Goal: Obtain resource: Download file/media

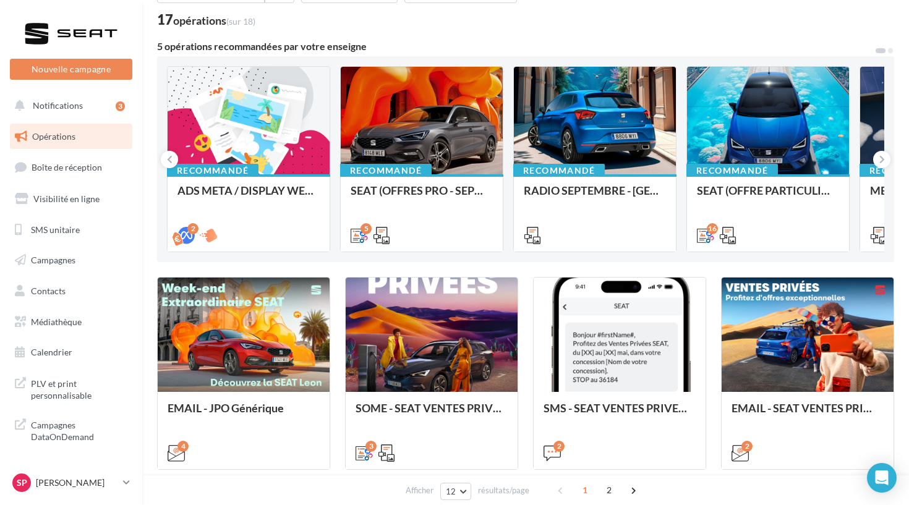
scroll to position [117, 0]
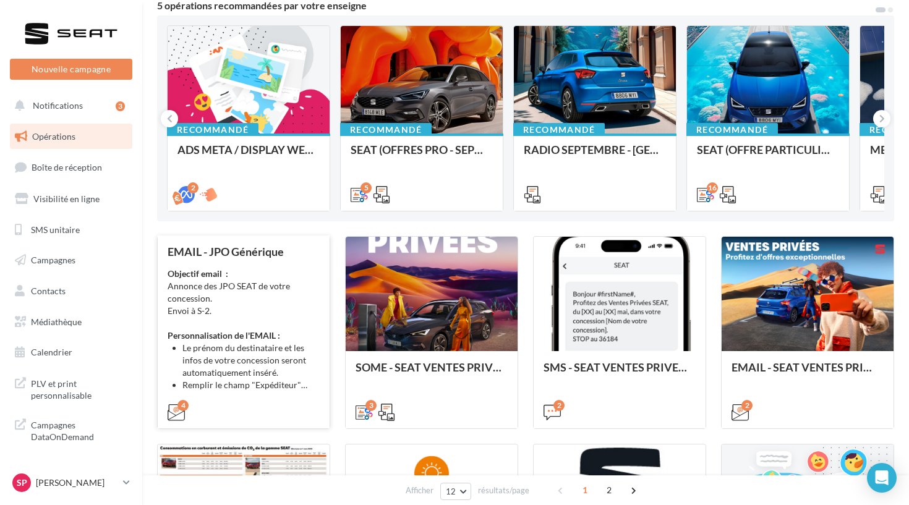
click at [287, 315] on div "Objectif email : Annonce des JPO SEAT de votre concession. Envoi à S-2. Personn…" at bounding box center [244, 330] width 152 height 124
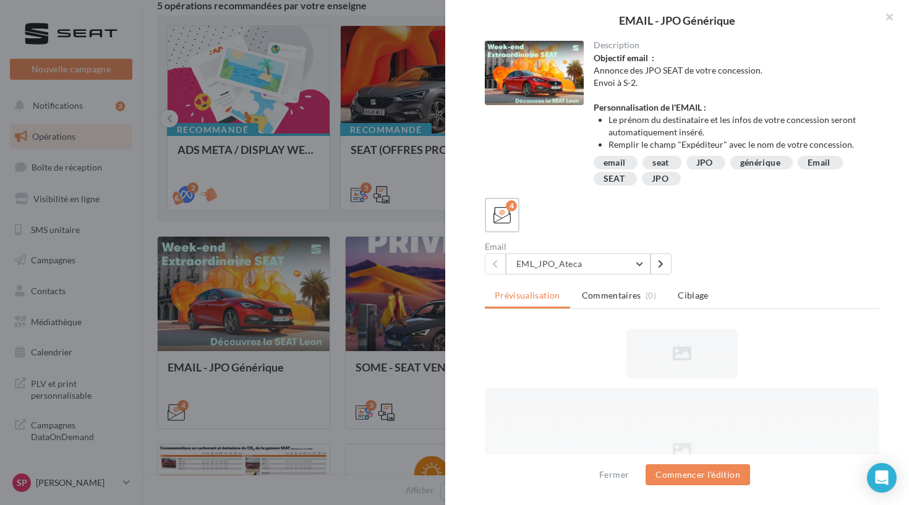
click at [310, 300] on div at bounding box center [454, 252] width 909 height 505
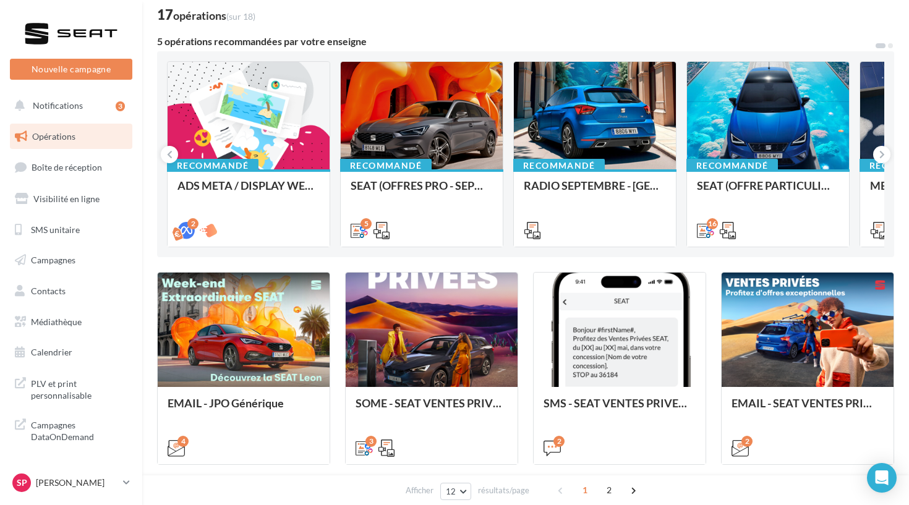
scroll to position [72, 0]
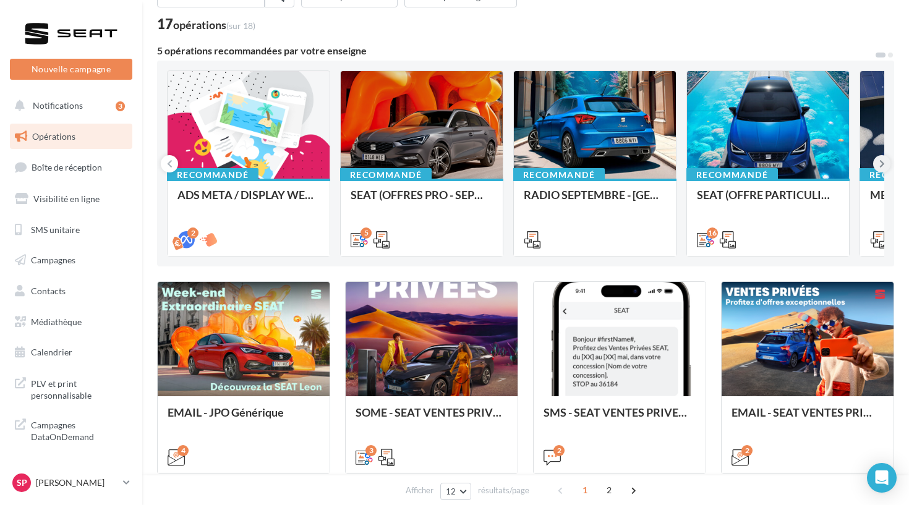
click at [882, 163] on icon at bounding box center [882, 164] width 6 height 12
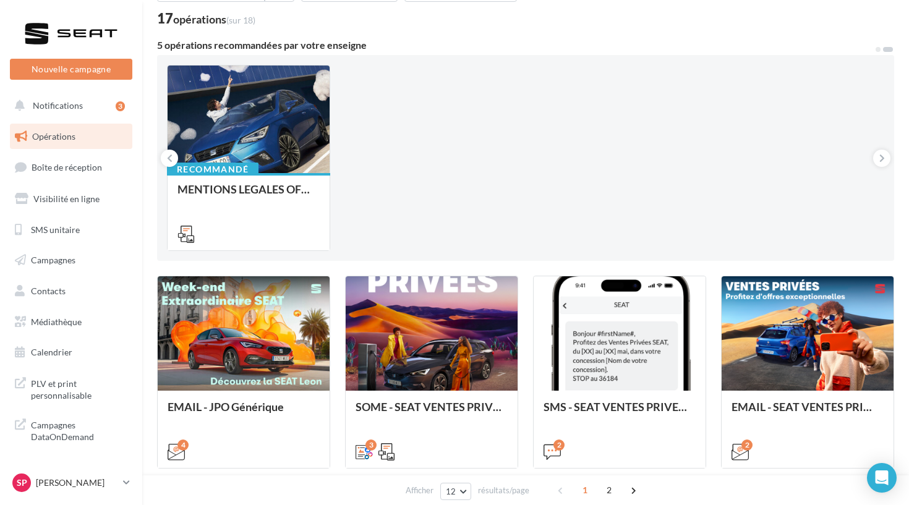
scroll to position [148, 0]
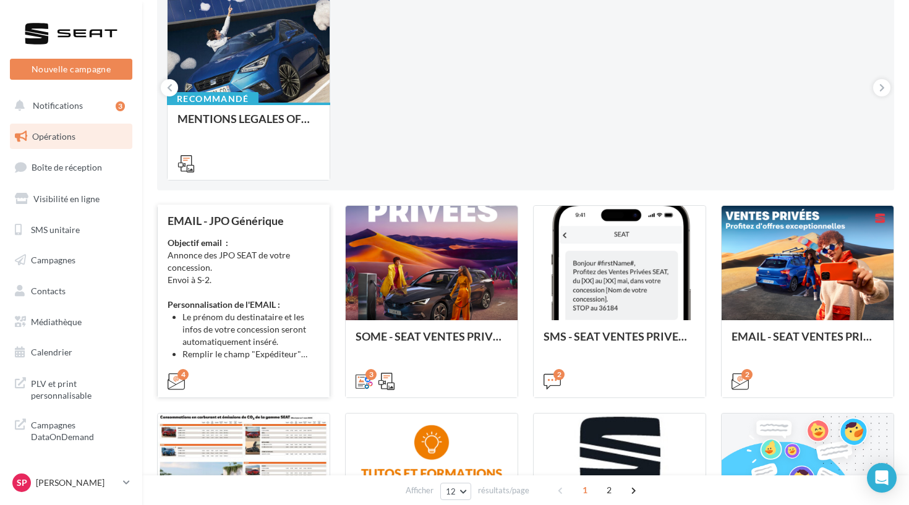
click at [312, 302] on div "Objectif email : Annonce des JPO SEAT de votre concession. Envoi à S-2. Personn…" at bounding box center [244, 299] width 152 height 124
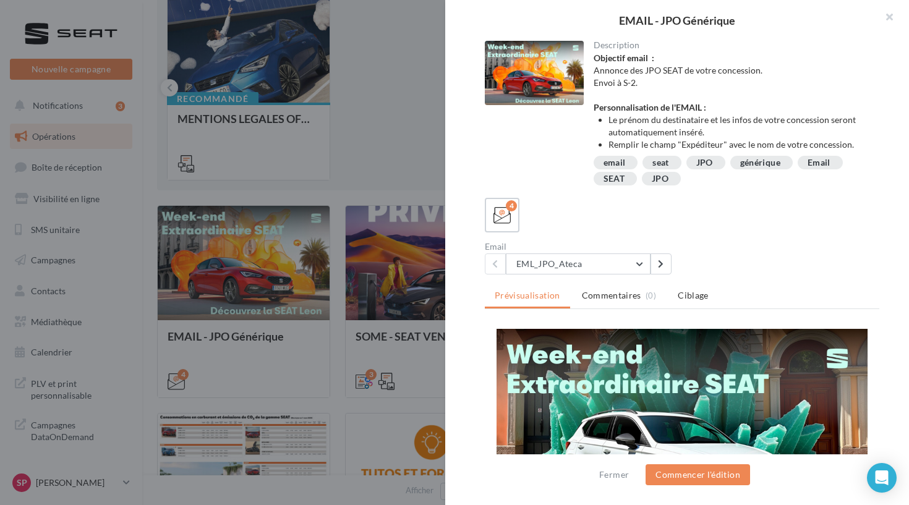
scroll to position [0, 0]
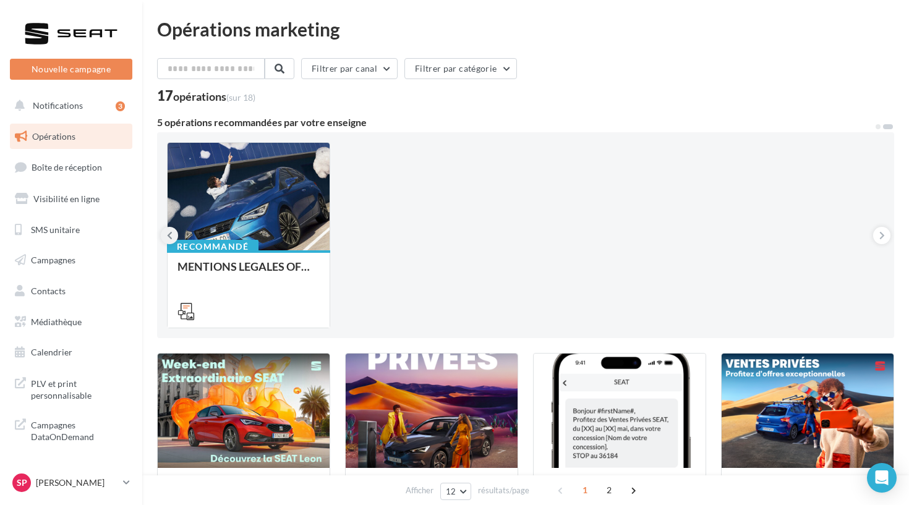
click at [174, 231] on button at bounding box center [169, 235] width 17 height 17
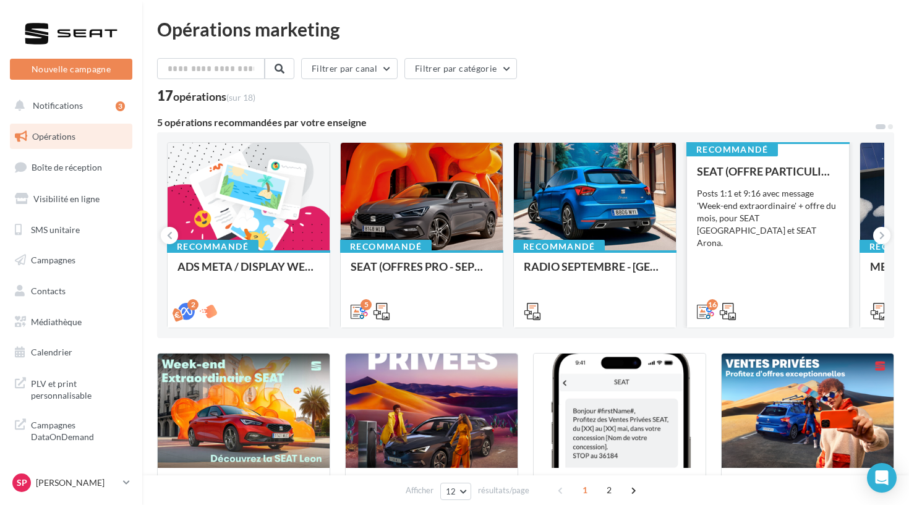
click at [717, 256] on div "SEAT (OFFRE PARTICULIER - SEPT) - SOCIAL MEDIA Posts 1:1 et 9:16 avec message '…" at bounding box center [768, 240] width 142 height 151
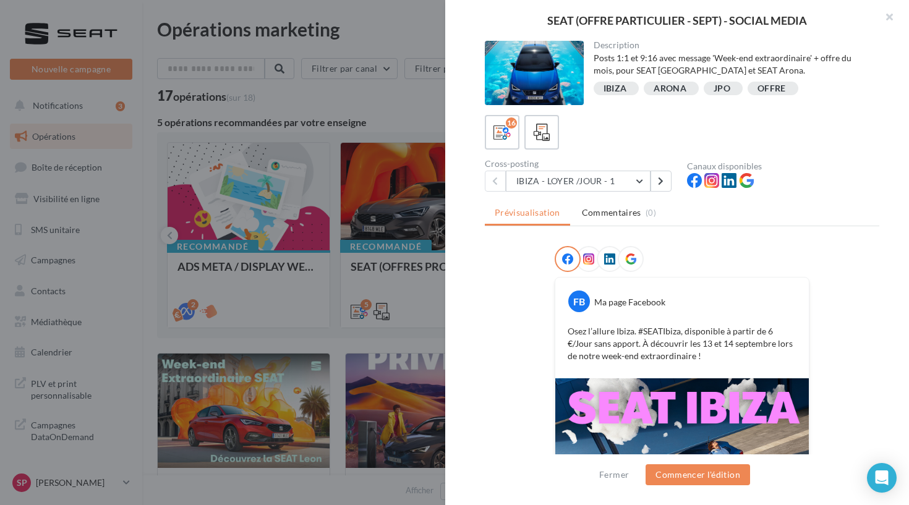
click at [626, 192] on div "Description Posts 1:1 et 9:16 avec message 'Week-end extraordinaire' + offre du…" at bounding box center [682, 253] width 474 height 425
click at [622, 183] on button "IBIZA - LOYER /JOUR - 1" at bounding box center [578, 181] width 145 height 21
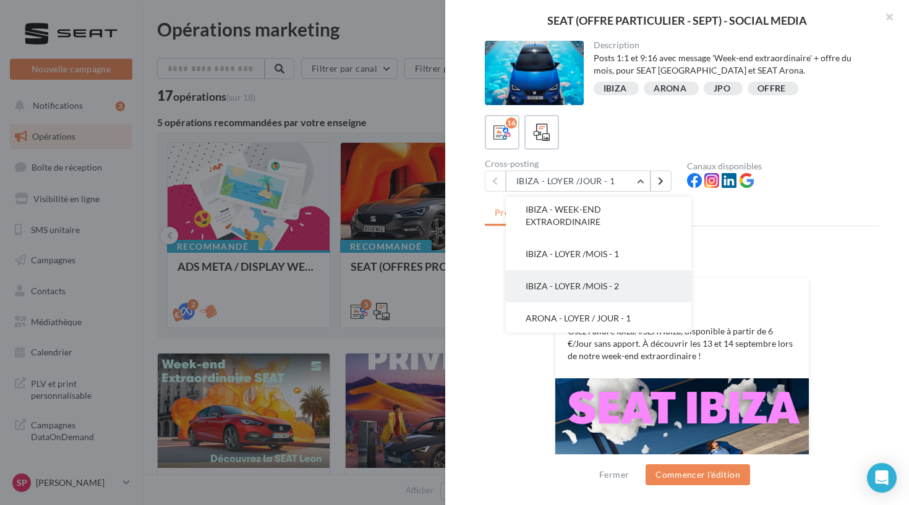
scroll to position [95, 0]
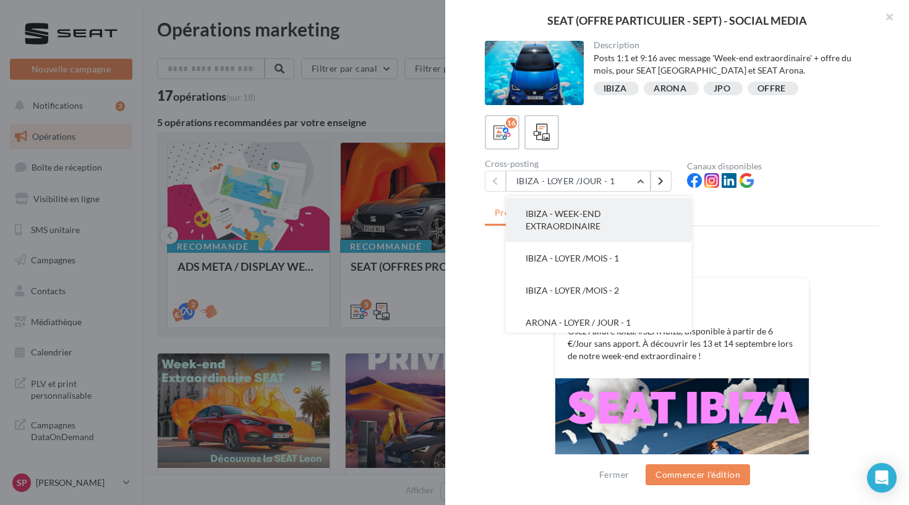
click at [592, 234] on button "IBIZA - WEEK-END EXTRAORDINAIRE" at bounding box center [598, 220] width 185 height 45
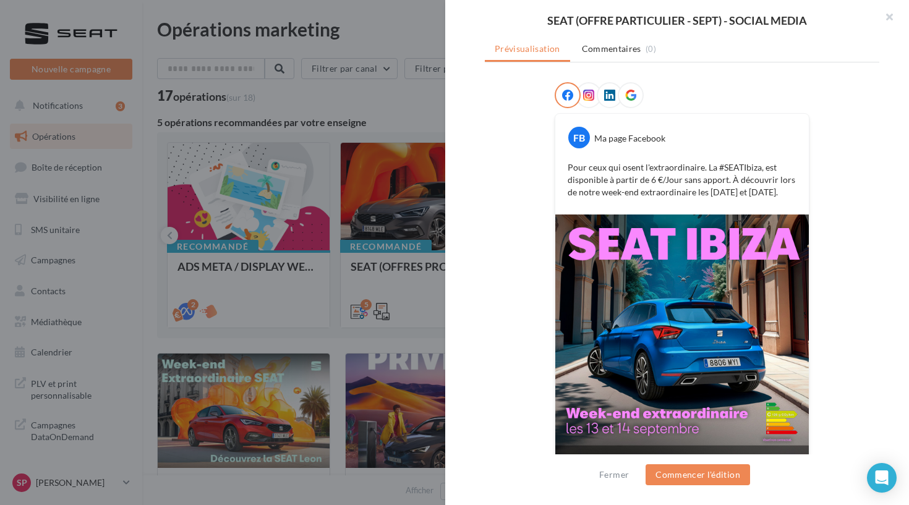
scroll to position [182, 0]
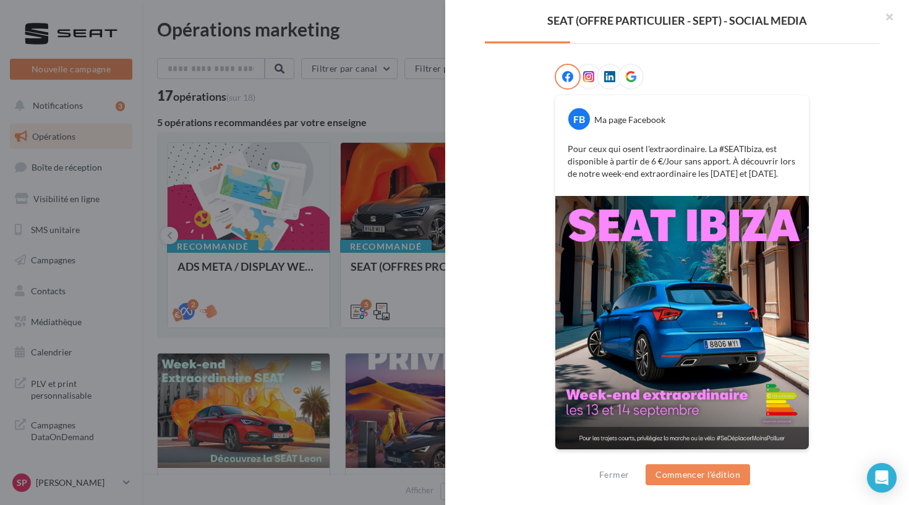
click at [370, 368] on div at bounding box center [454, 252] width 909 height 505
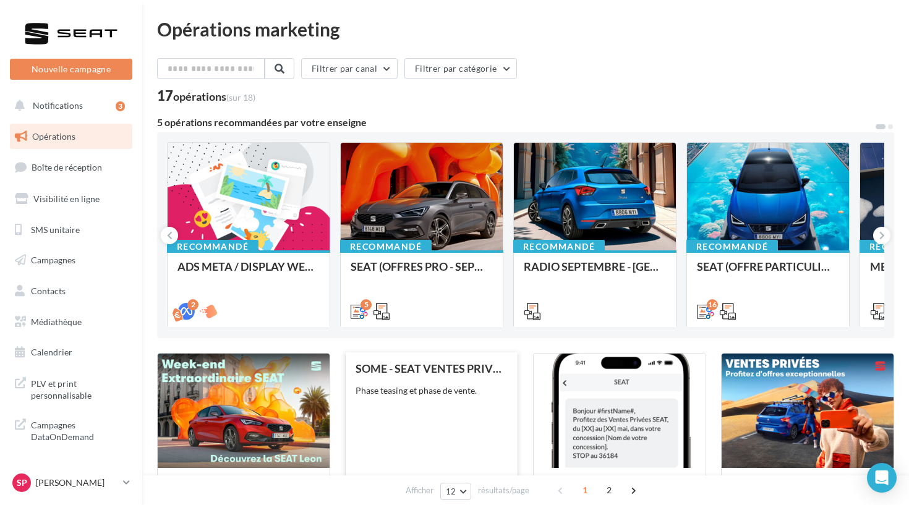
scroll to position [6, 0]
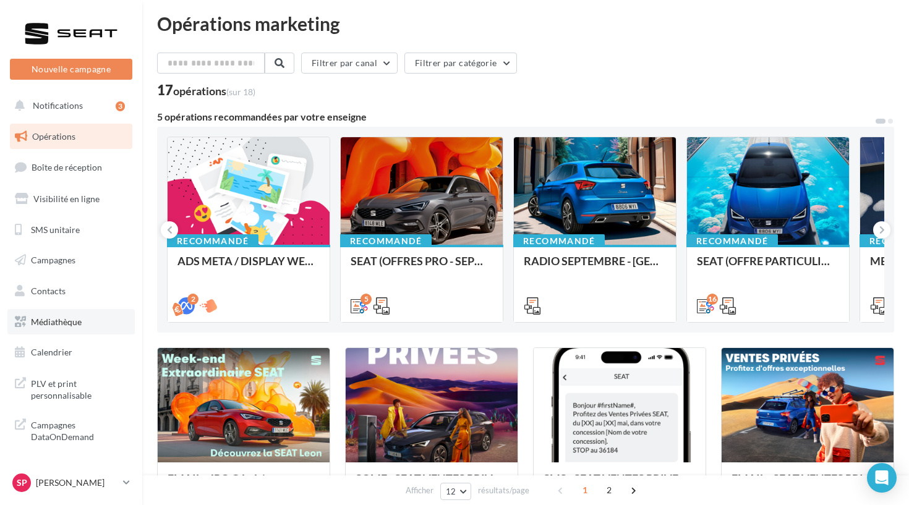
click at [76, 322] on span "Médiathèque" at bounding box center [56, 321] width 51 height 11
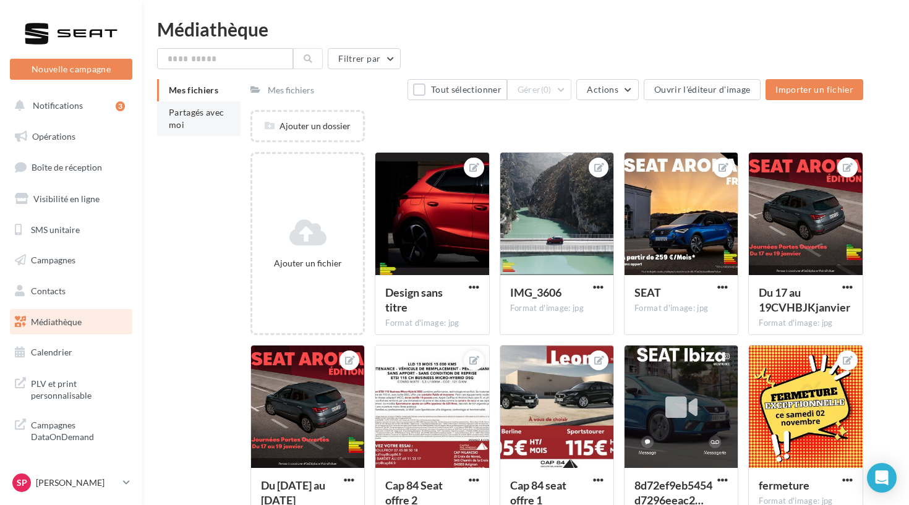
click at [205, 129] on li "Partagés avec moi" at bounding box center [198, 118] width 83 height 35
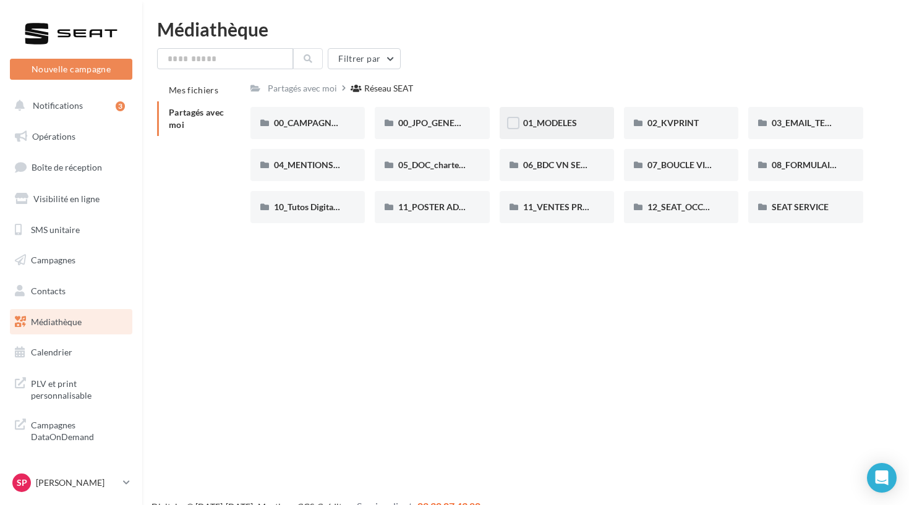
click at [581, 129] on div "01_MODELES" at bounding box center [556, 123] width 67 height 12
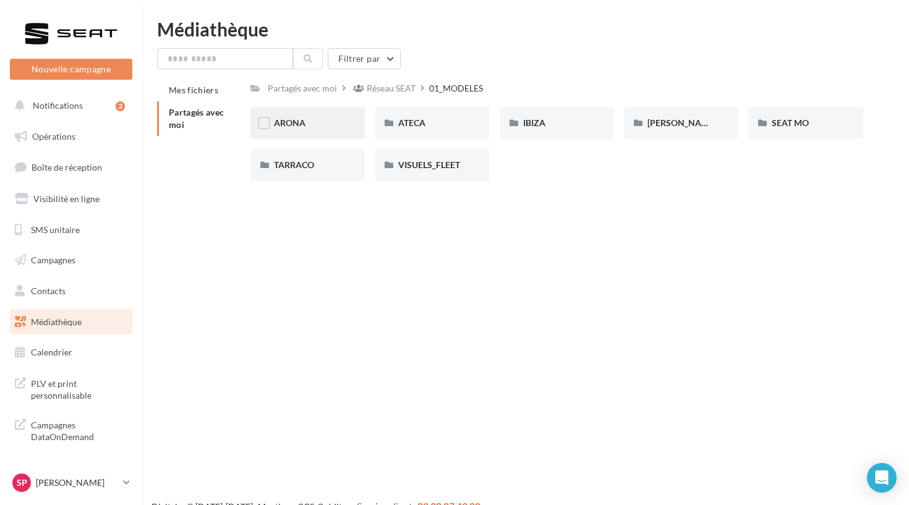
click at [326, 132] on div "ARONA" at bounding box center [307, 123] width 114 height 32
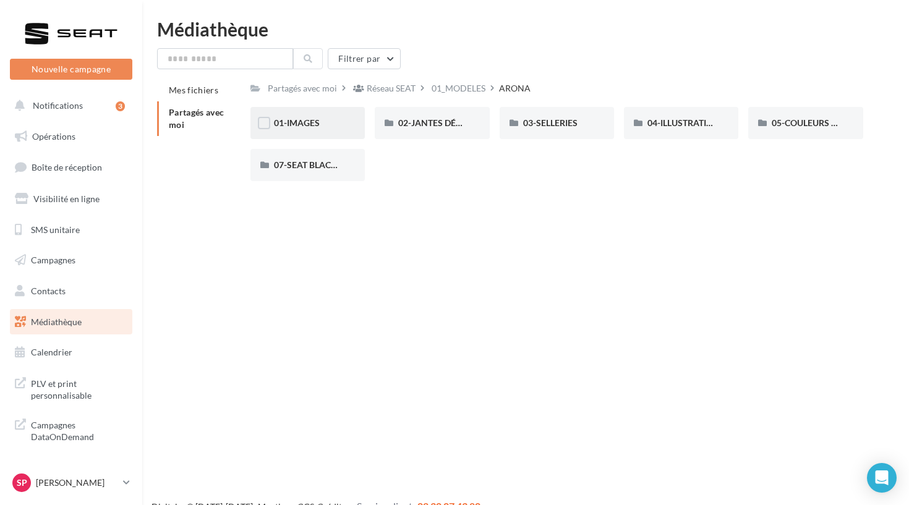
click at [319, 131] on div "01-IMAGES" at bounding box center [307, 123] width 114 height 32
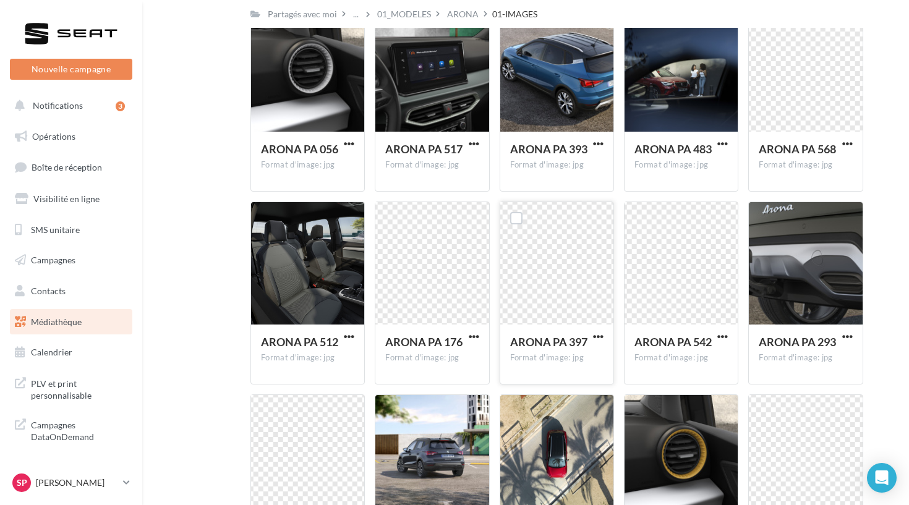
scroll to position [390, 0]
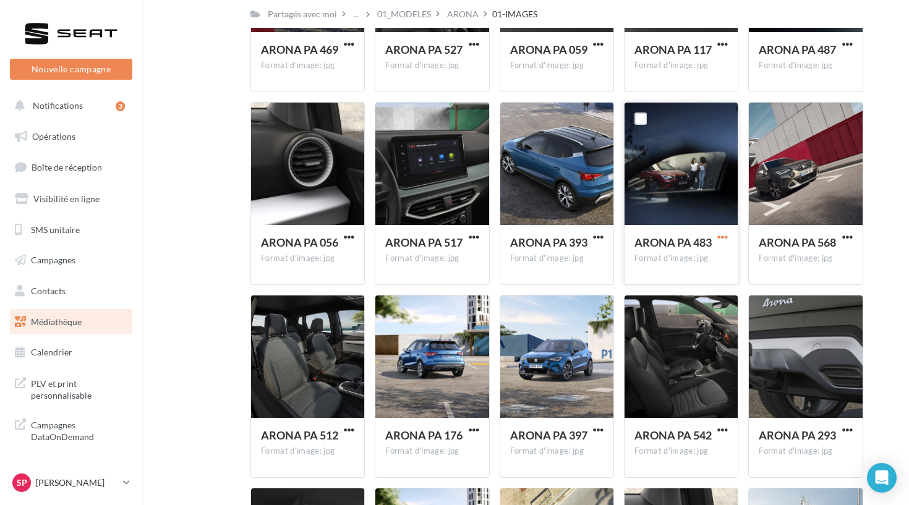
click at [720, 238] on span "button" at bounding box center [722, 237] width 11 height 11
click at [659, 270] on button "Télécharger" at bounding box center [668, 262] width 124 height 32
click at [66, 499] on div "Sp Stéphanie COZZOLINO SEAT-MARIGNANE" at bounding box center [71, 488] width 142 height 34
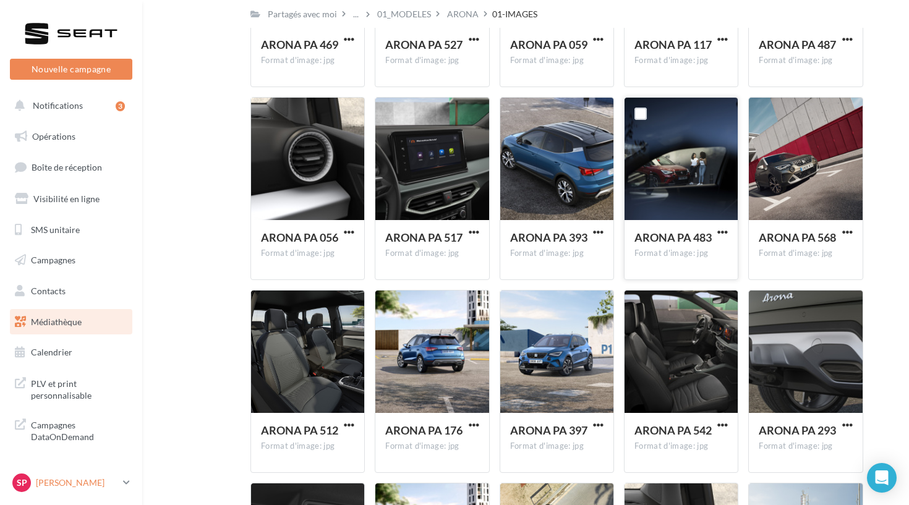
click at [75, 479] on p "[PERSON_NAME]" at bounding box center [77, 483] width 82 height 12
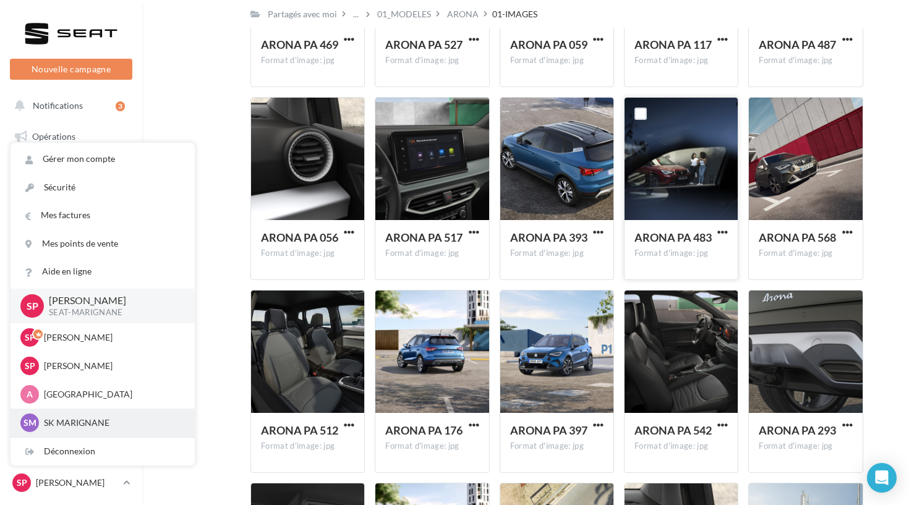
click at [119, 417] on p "SK MARIGNANE" at bounding box center [112, 423] width 136 height 12
